Goal: Task Accomplishment & Management: Use online tool/utility

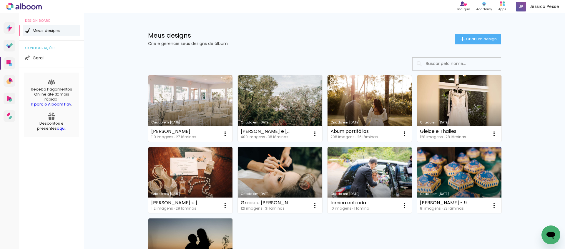
click at [184, 96] on link "Criado em [DATE]" at bounding box center [190, 108] width 84 height 66
